Goal: Task Accomplishment & Management: Manage account settings

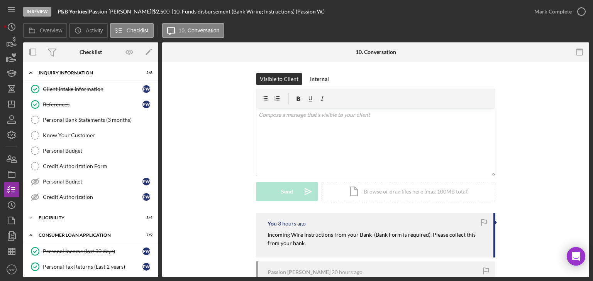
scroll to position [31, 0]
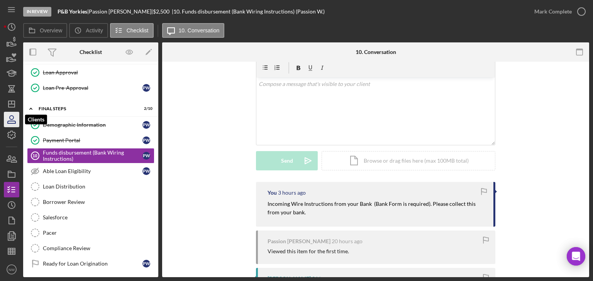
click at [13, 119] on icon "button" at bounding box center [12, 118] width 4 height 4
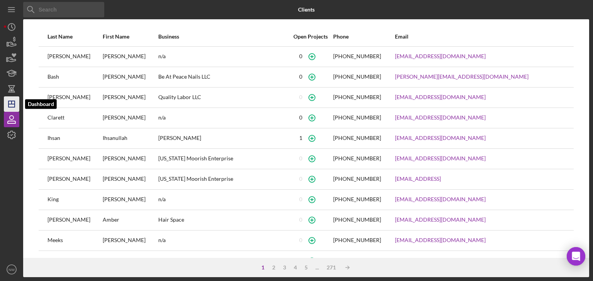
click at [15, 102] on icon "Icon/Dashboard" at bounding box center [11, 104] width 19 height 19
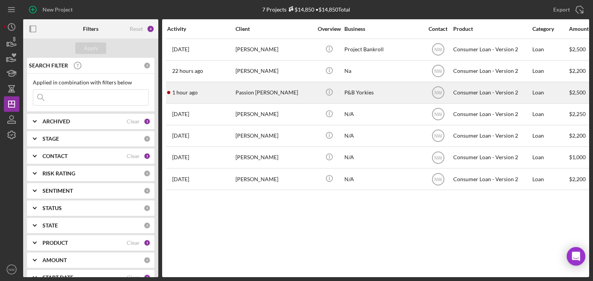
click at [245, 95] on div "Passion [PERSON_NAME]" at bounding box center [274, 93] width 77 height 20
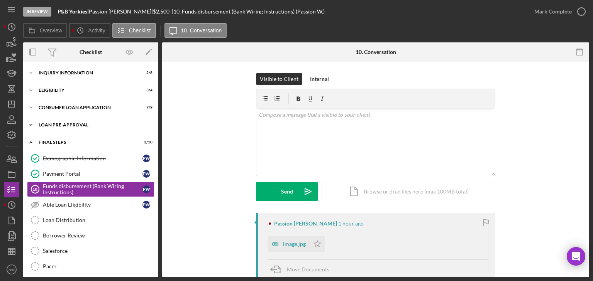
scroll to position [19, 0]
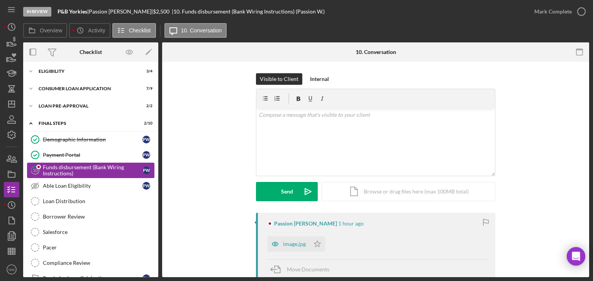
drag, startPoint x: 51, startPoint y: 168, endPoint x: 66, endPoint y: 166, distance: 14.8
click at [51, 168] on div "Funds disbursement (Bank Wiring Instructions)" at bounding box center [93, 170] width 100 height 12
click at [293, 244] on div "image.jpg" at bounding box center [294, 244] width 23 height 6
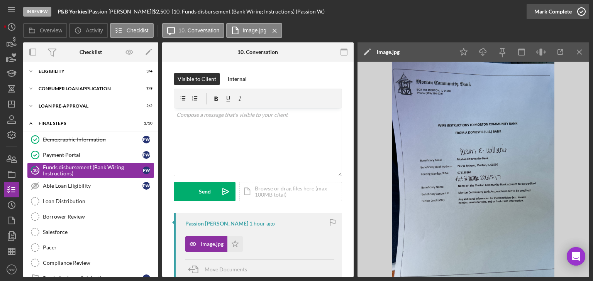
click at [583, 13] on icon "button" at bounding box center [581, 11] width 19 height 19
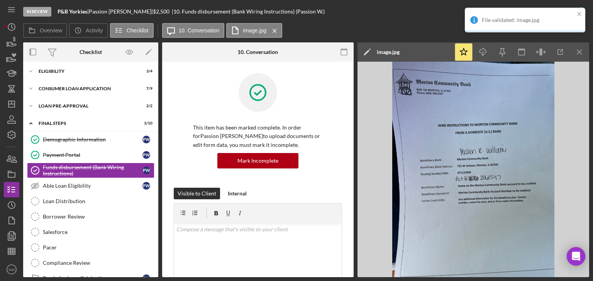
click at [177, 141] on div "This item has been marked complete. In order for Passion [PERSON_NAME] to uploa…" at bounding box center [258, 130] width 168 height 115
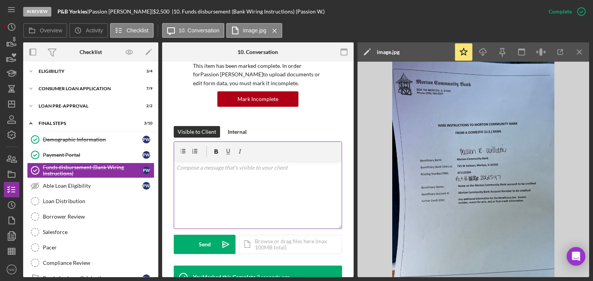
scroll to position [124, 0]
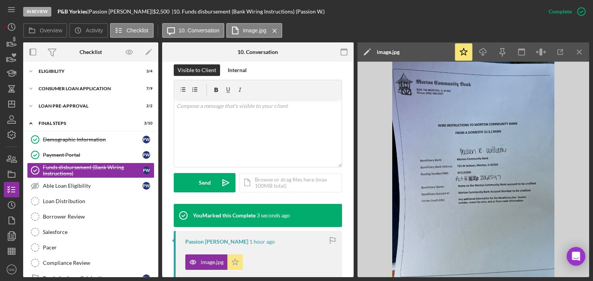
click at [232, 263] on icon "Icon/Star" at bounding box center [234, 262] width 15 height 15
click at [30, 70] on icon "Icon/Expander" at bounding box center [30, 71] width 15 height 15
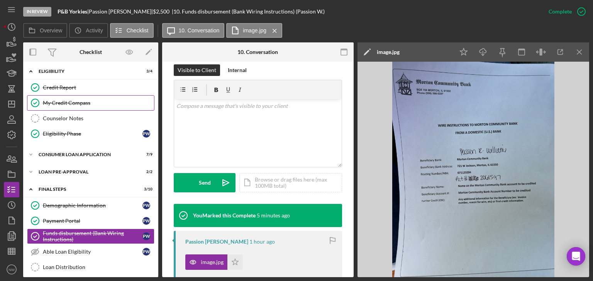
scroll to position [0, 0]
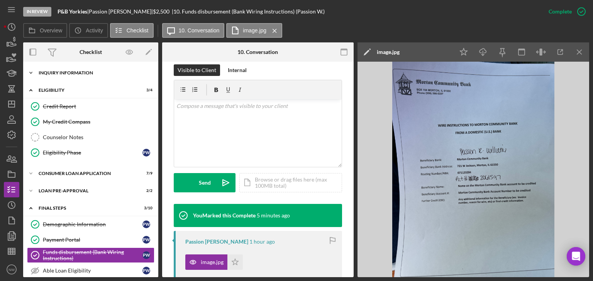
click at [35, 73] on icon "Icon/Expander" at bounding box center [30, 72] width 15 height 15
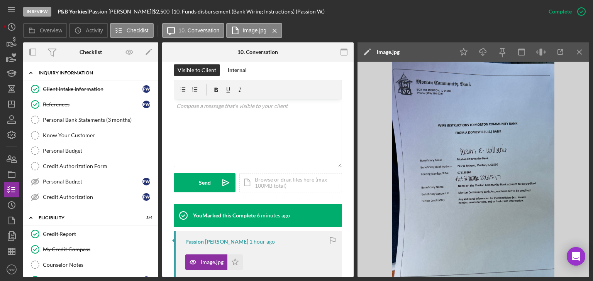
click at [32, 71] on icon "Icon/Expander" at bounding box center [30, 72] width 15 height 15
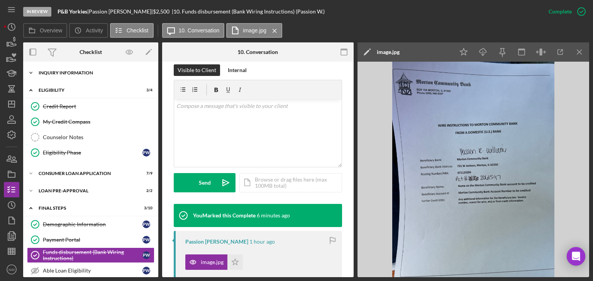
click at [25, 70] on icon "Icon/Expander" at bounding box center [30, 72] width 15 height 15
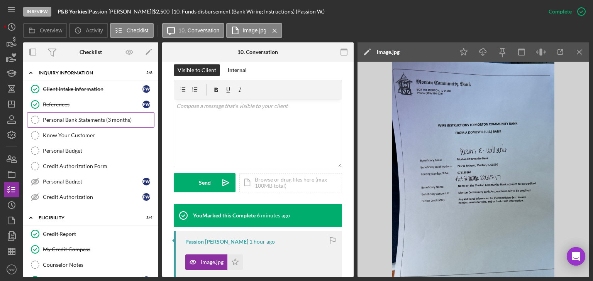
scroll to position [62, 0]
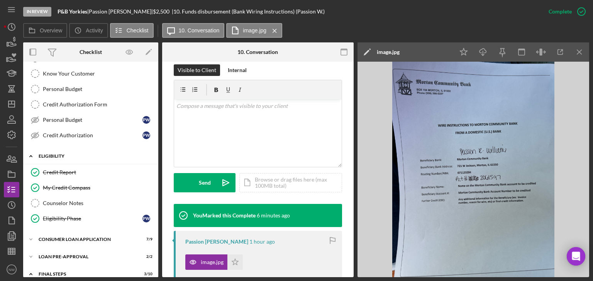
click at [30, 157] on icon "Icon/Expander" at bounding box center [30, 156] width 15 height 15
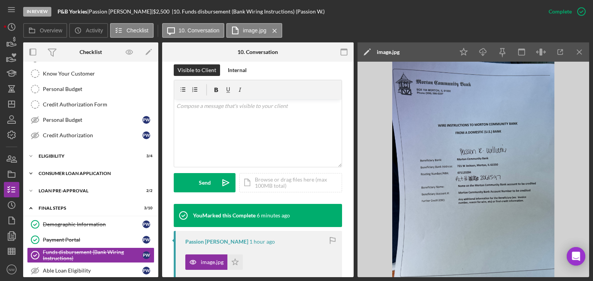
click at [33, 170] on icon "Icon/Expander" at bounding box center [30, 173] width 15 height 15
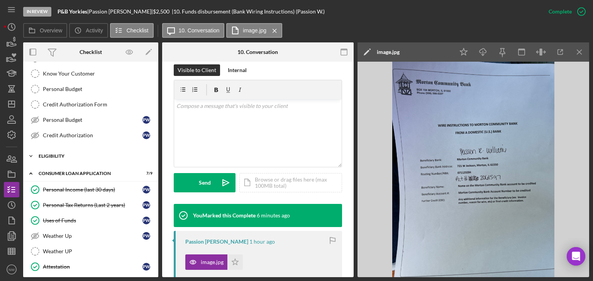
click at [32, 159] on icon "Icon/Expander" at bounding box center [30, 156] width 15 height 15
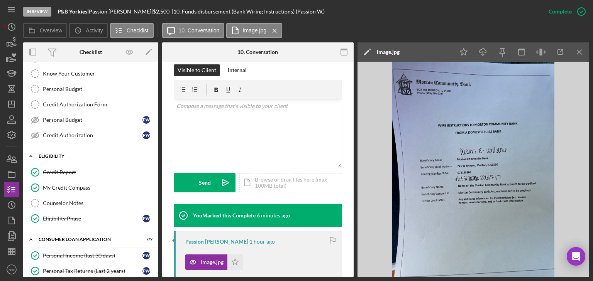
scroll to position [185, 0]
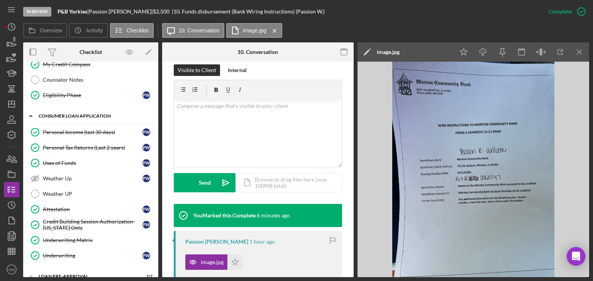
click at [31, 113] on icon "Icon/Expander" at bounding box center [30, 116] width 15 height 15
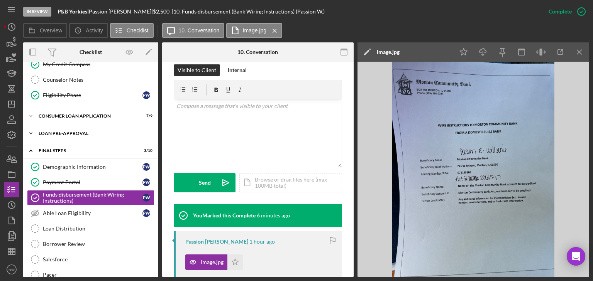
click at [34, 130] on icon "Icon/Expander" at bounding box center [30, 133] width 15 height 15
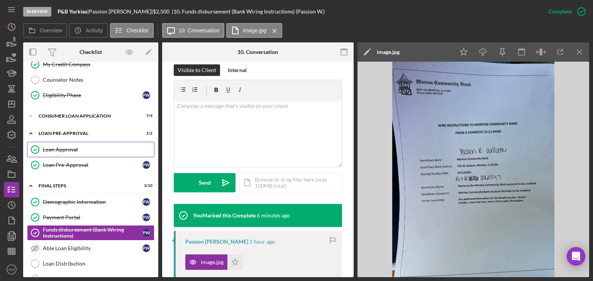
drag, startPoint x: 50, startPoint y: 145, endPoint x: 63, endPoint y: 144, distance: 13.6
click at [50, 147] on div "Loan Approval" at bounding box center [98, 150] width 111 height 6
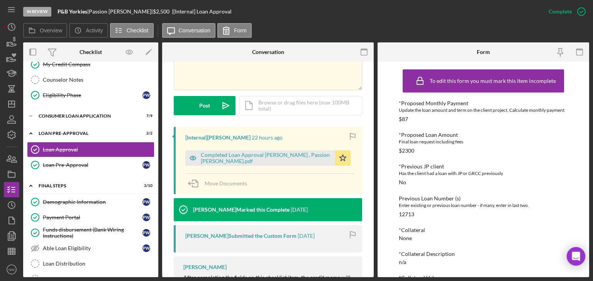
scroll to position [216, 0]
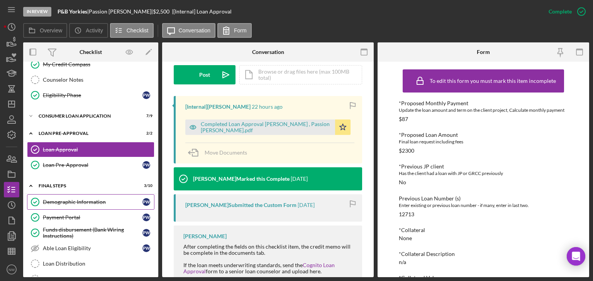
click at [56, 204] on link "Demographic Information Demographic Information P W" at bounding box center [90, 202] width 127 height 15
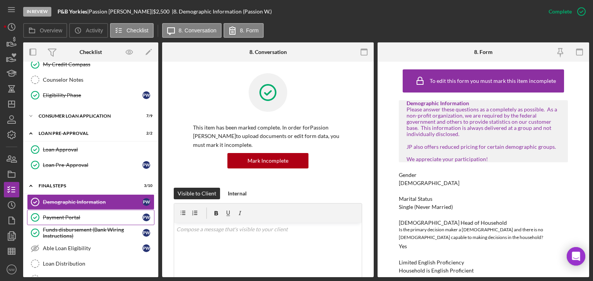
click at [70, 218] on div "Payment Portal" at bounding box center [93, 218] width 100 height 6
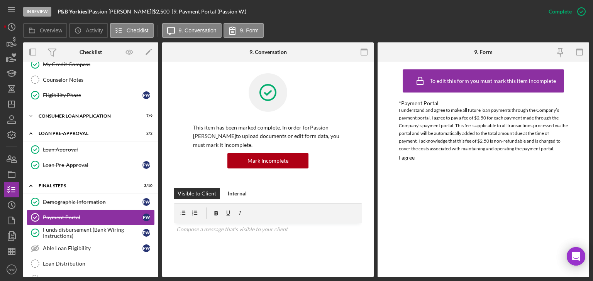
scroll to position [278, 0]
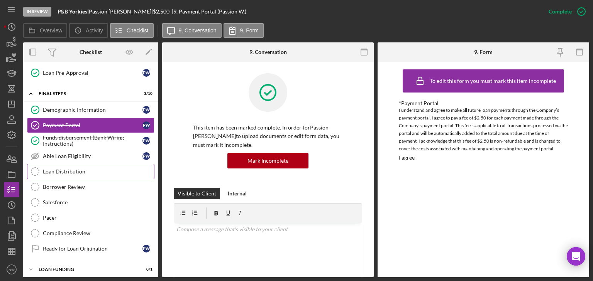
click at [68, 170] on div "Loan Distribution" at bounding box center [98, 172] width 111 height 6
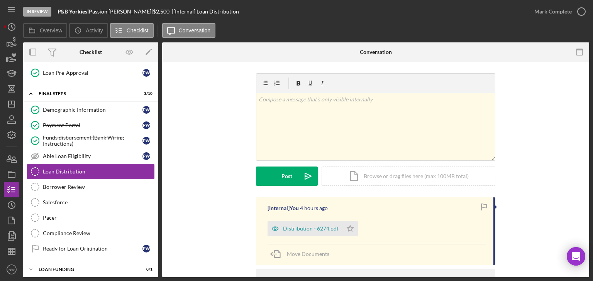
scroll to position [278, 0]
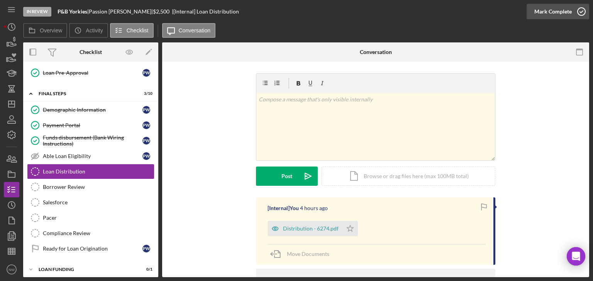
click at [580, 12] on icon "button" at bounding box center [581, 11] width 19 height 19
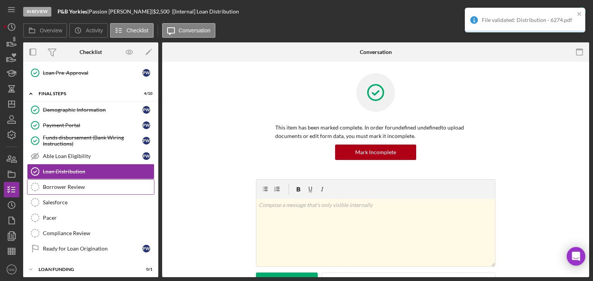
click at [79, 180] on link "Borrower Review Borrower Review" at bounding box center [90, 187] width 127 height 15
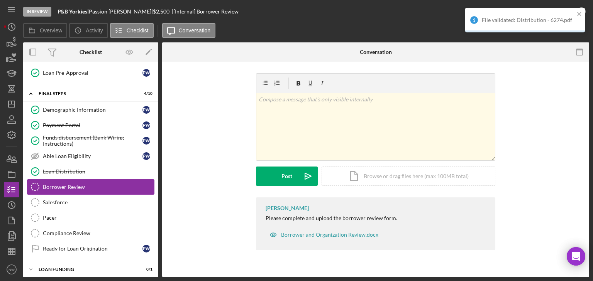
scroll to position [278, 0]
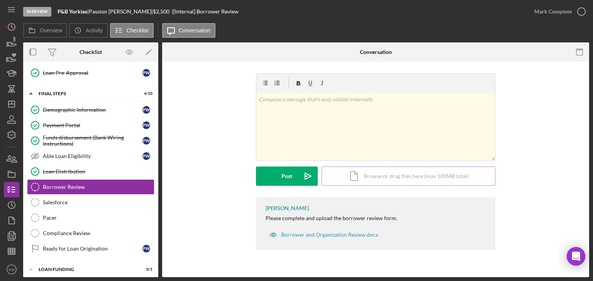
click at [369, 173] on div "Icon/Document Browse or drag files here (max 100MB total) Tap to choose files o…" at bounding box center [409, 176] width 174 height 19
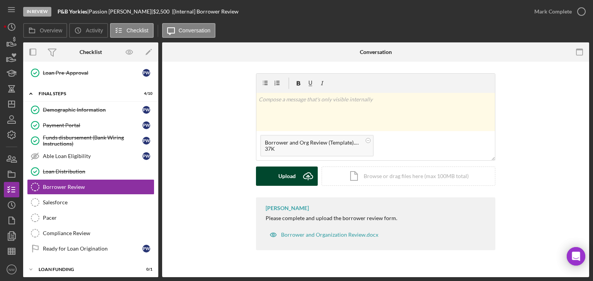
click at [292, 176] on div "Upload" at bounding box center [286, 176] width 17 height 19
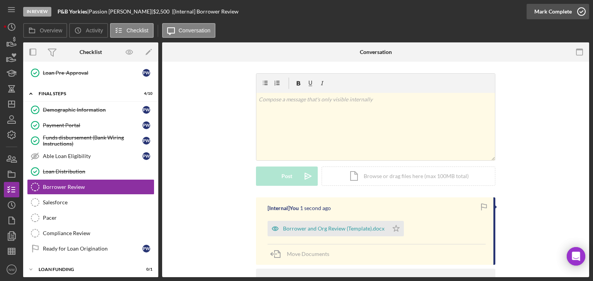
click at [583, 10] on icon "button" at bounding box center [581, 11] width 19 height 19
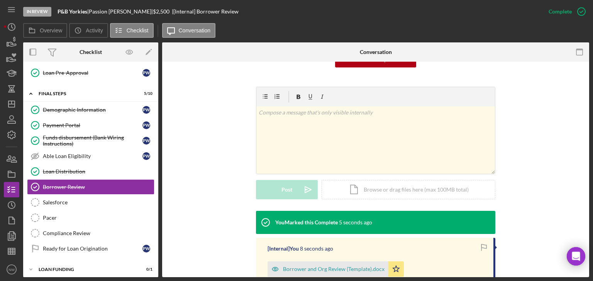
scroll to position [193, 0]
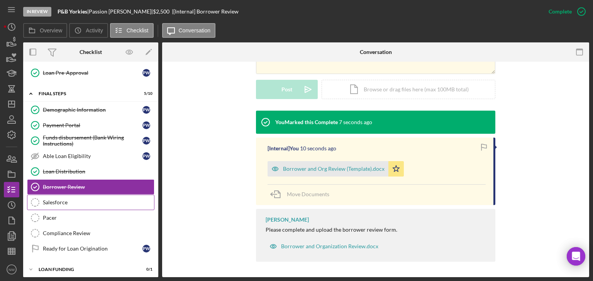
click at [54, 200] on div "Salesforce" at bounding box center [98, 203] width 111 height 6
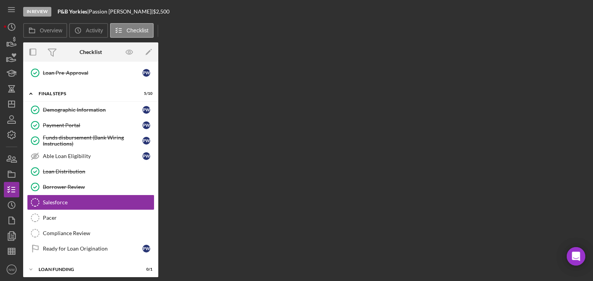
scroll to position [278, 0]
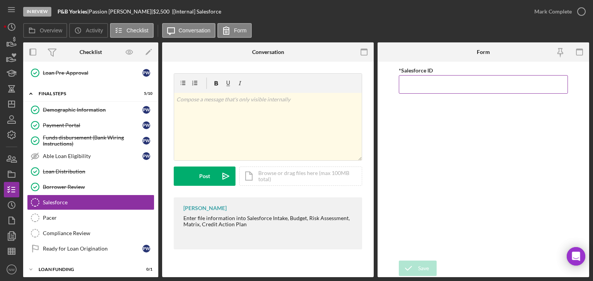
paste input "a0wPC000002I81BYAS"
type input "a0wPC000002I81BYAS"
click at [422, 266] on div "Save" at bounding box center [423, 268] width 11 height 15
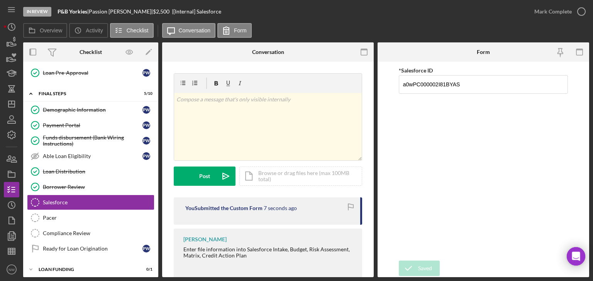
click at [0, 0] on icon "button" at bounding box center [0, 0] width 0 height 0
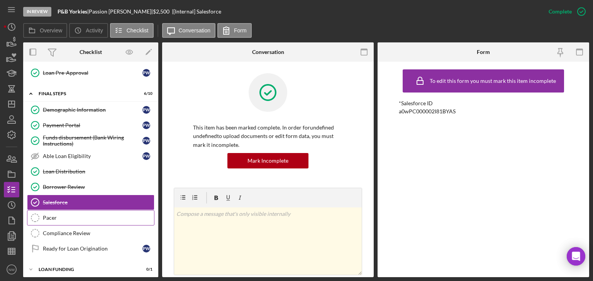
click at [53, 215] on div "Pacer" at bounding box center [98, 218] width 111 height 6
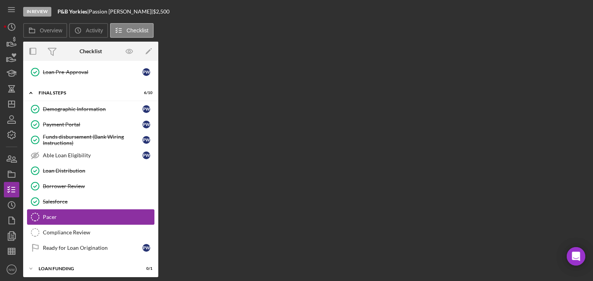
scroll to position [278, 0]
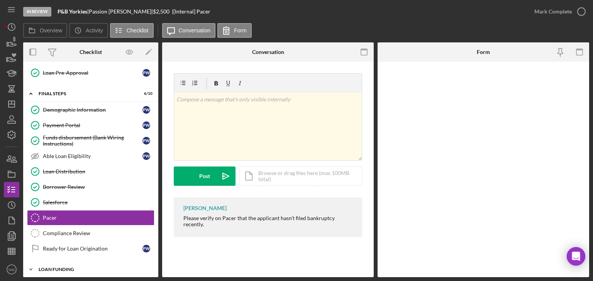
click at [30, 265] on icon "Icon/Expander" at bounding box center [30, 269] width 15 height 15
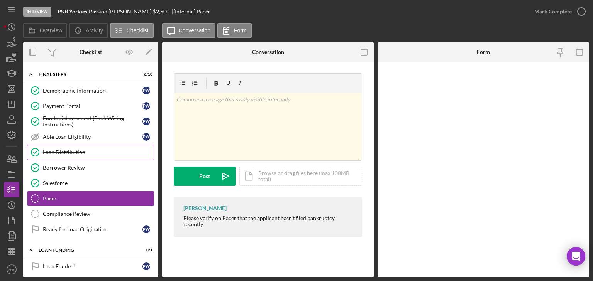
click at [65, 149] on div "Loan Distribution" at bounding box center [98, 152] width 111 height 6
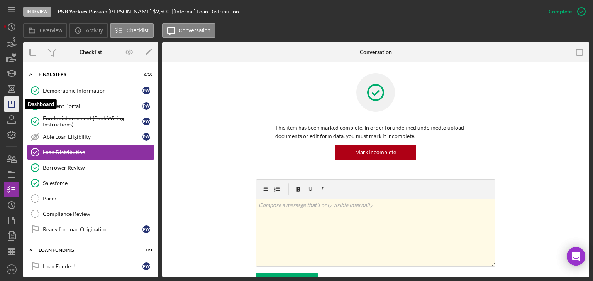
click at [12, 100] on icon "Icon/Dashboard" at bounding box center [11, 104] width 19 height 19
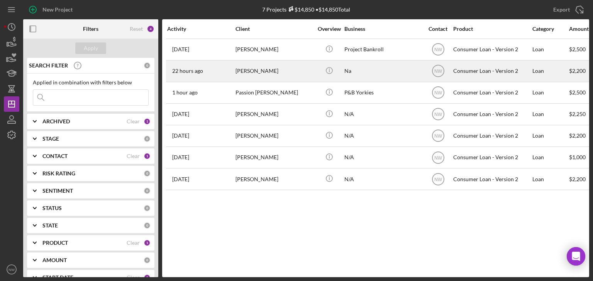
click at [239, 73] on div "[PERSON_NAME]" at bounding box center [274, 71] width 77 height 20
